Goal: Information Seeking & Learning: Understand process/instructions

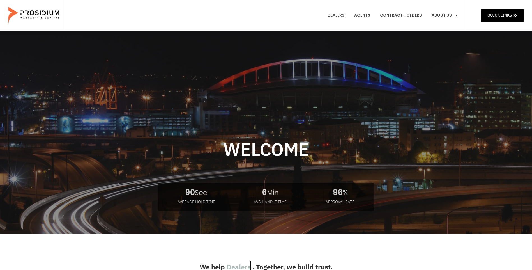
click at [346, 15] on e-page-transition at bounding box center [266, 135] width 532 height 270
click at [440, 16] on e-page-transition at bounding box center [266, 135] width 532 height 270
click at [419, 17] on e-page-transition at bounding box center [266, 135] width 532 height 270
click at [417, 17] on e-page-transition at bounding box center [266, 135] width 532 height 270
click at [408, 17] on link "Contract Holders" at bounding box center [401, 15] width 50 height 21
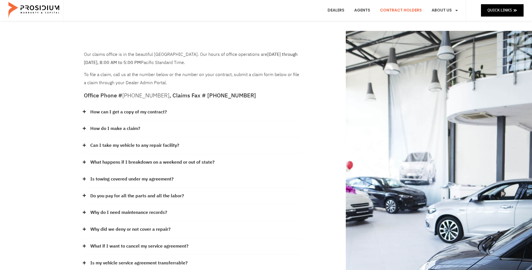
scroll to position [28, 0]
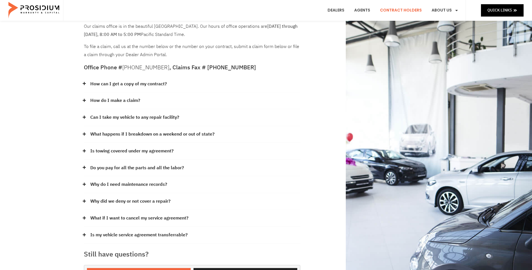
click at [95, 220] on link "What if I want to cancel my service agreement?" at bounding box center [139, 218] width 98 height 8
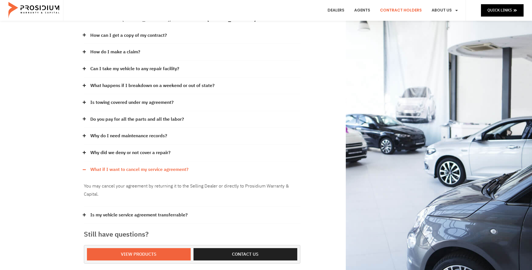
scroll to position [84, 0]
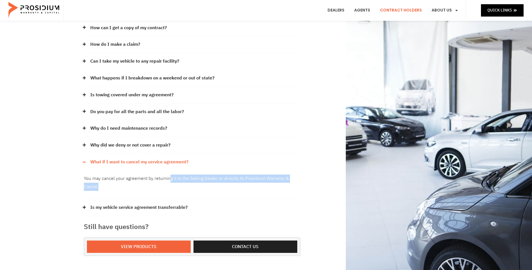
drag, startPoint x: 187, startPoint y: 188, endPoint x: 170, endPoint y: 177, distance: 19.4
click at [170, 177] on p "You may cancel your agreement by returning it to the Selling Dealer or directly…" at bounding box center [192, 182] width 216 height 16
drag, startPoint x: 170, startPoint y: 177, endPoint x: 169, endPoint y: 187, distance: 9.4
click at [169, 187] on p "You may cancel your agreement by returning it to the Selling Dealer or directly…" at bounding box center [192, 182] width 216 height 16
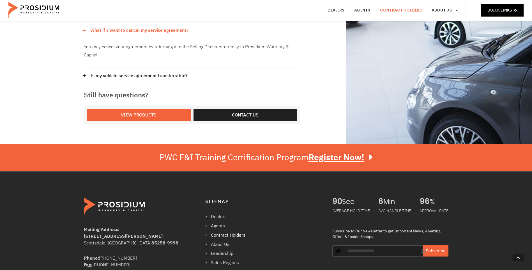
scroll to position [168, 0]
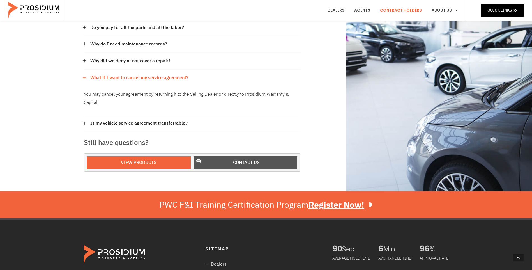
click at [237, 161] on span "Contact us" at bounding box center [246, 162] width 27 height 8
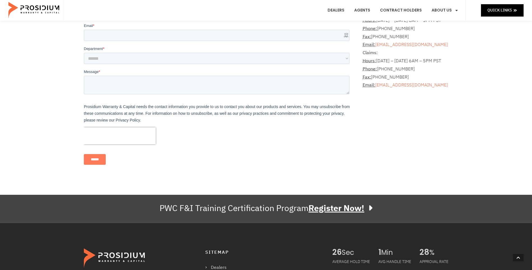
scroll to position [333, 0]
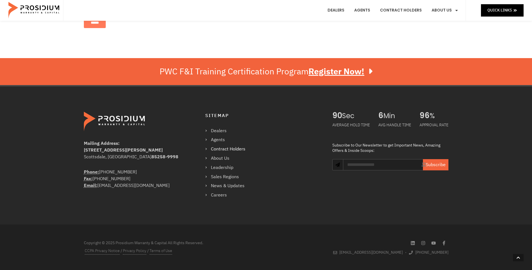
click at [217, 149] on link "Contract Holders" at bounding box center [228, 149] width 46 height 8
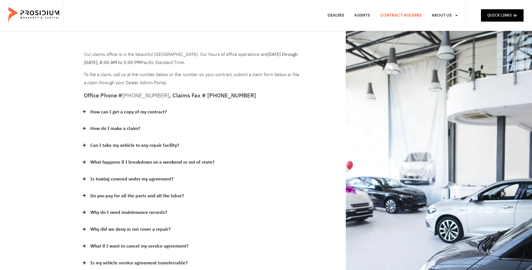
drag, startPoint x: 124, startPoint y: 94, endPoint x: 156, endPoint y: 98, distance: 31.3
click at [155, 98] on e-page-transition at bounding box center [266, 135] width 532 height 270
